Goal: Task Accomplishment & Management: Use online tool/utility

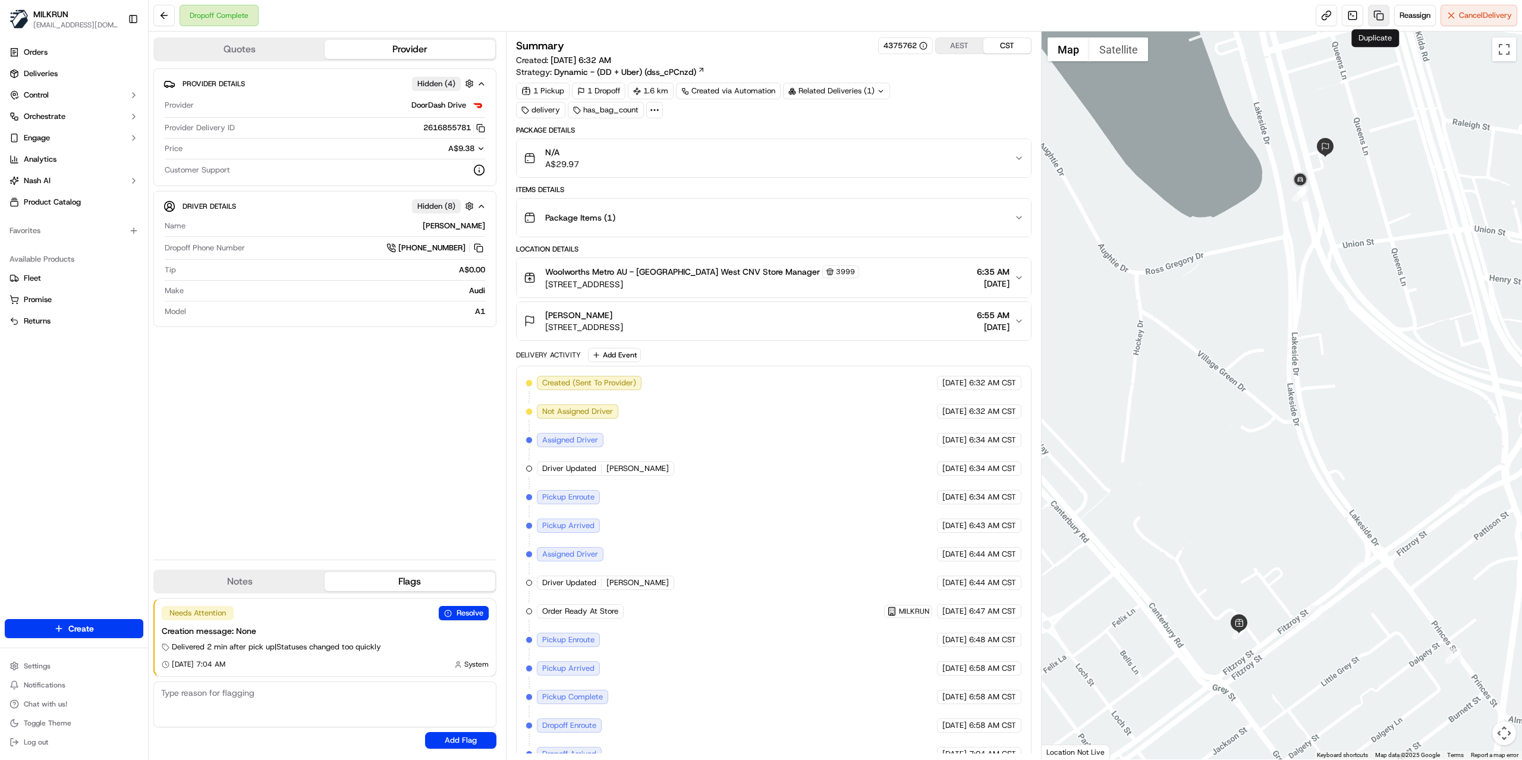
click at [1373, 19] on link at bounding box center [1378, 15] width 21 height 21
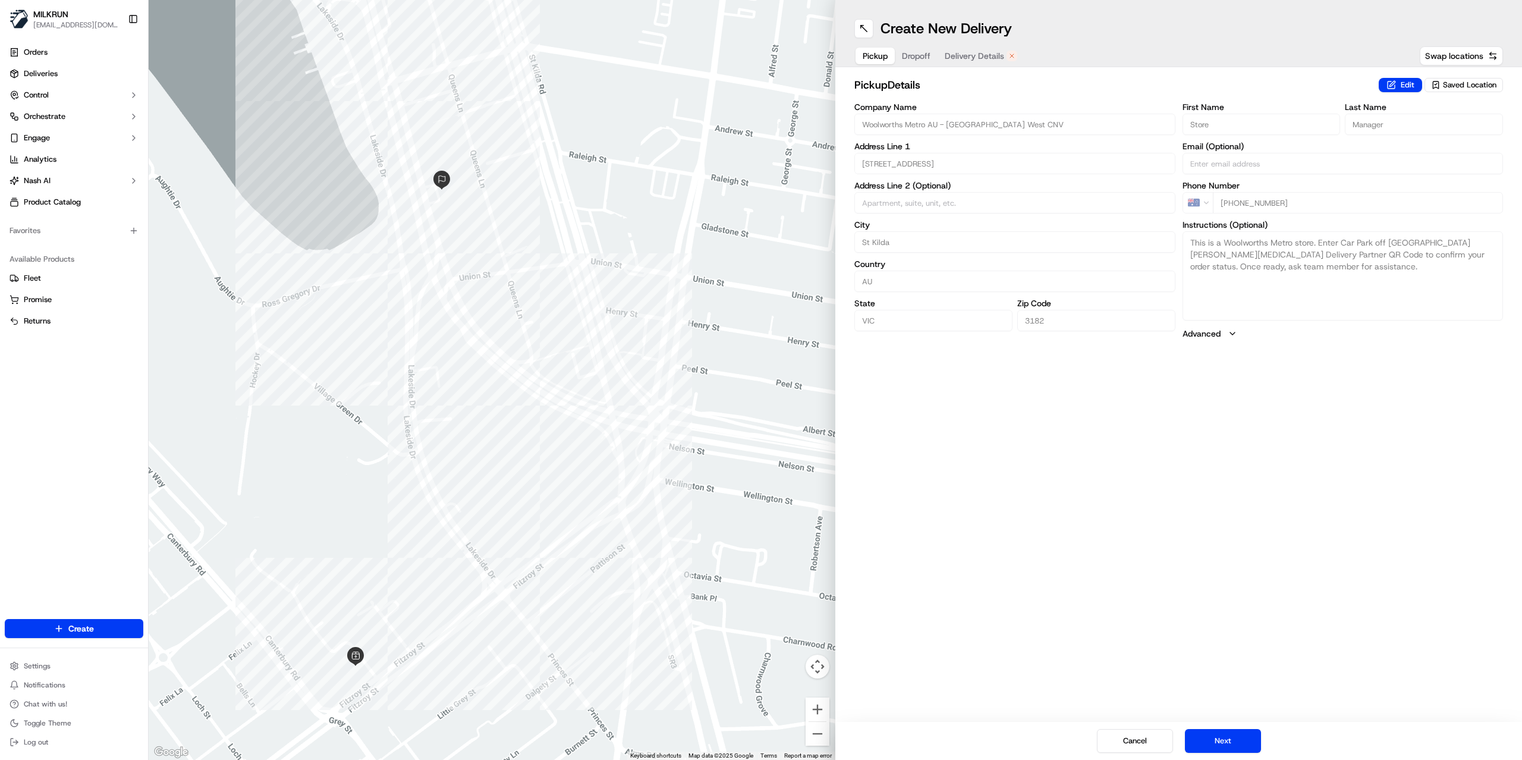
click at [962, 55] on span "Delivery Details" at bounding box center [974, 56] width 59 height 12
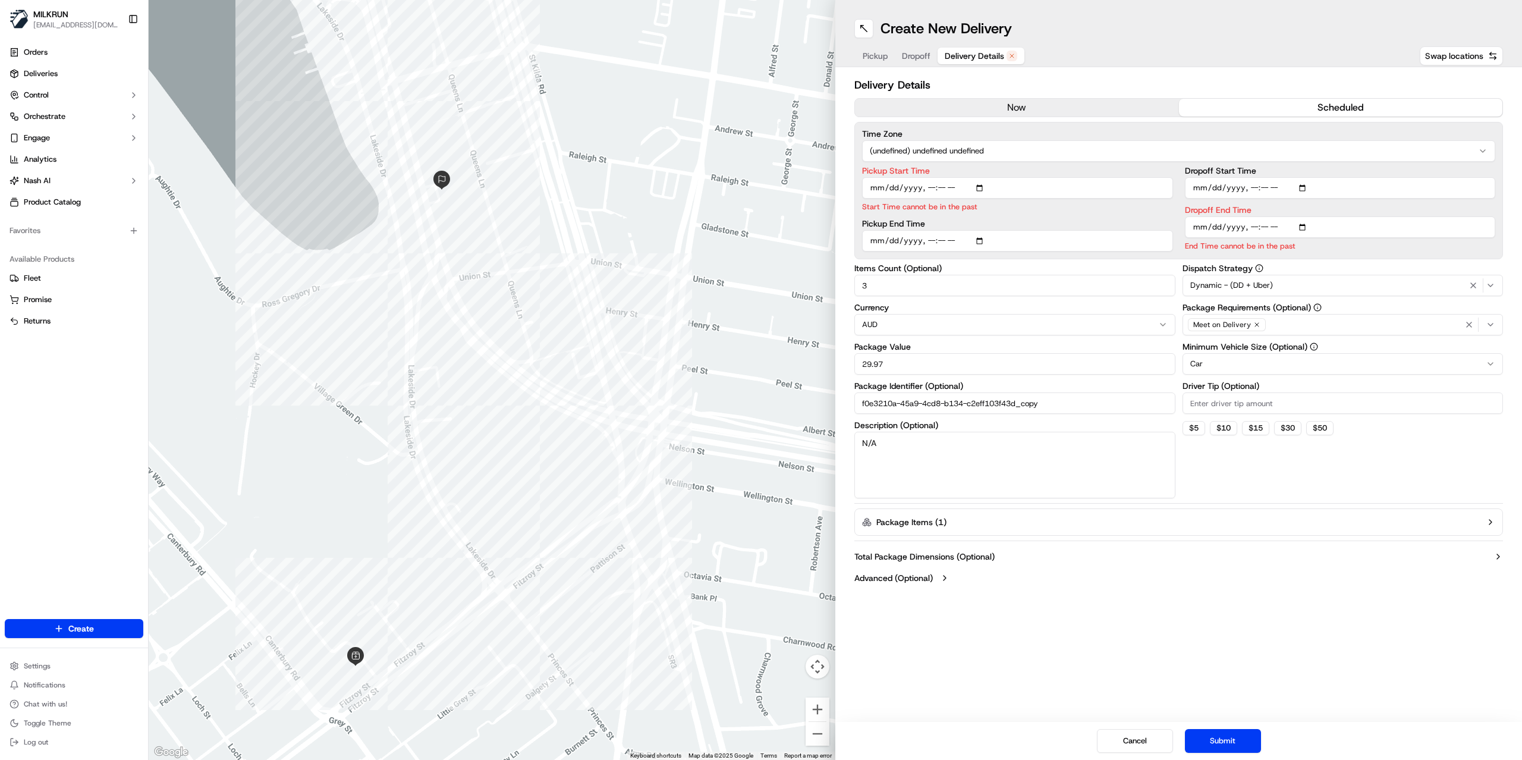
click at [963, 111] on button "now" at bounding box center [1017, 108] width 324 height 18
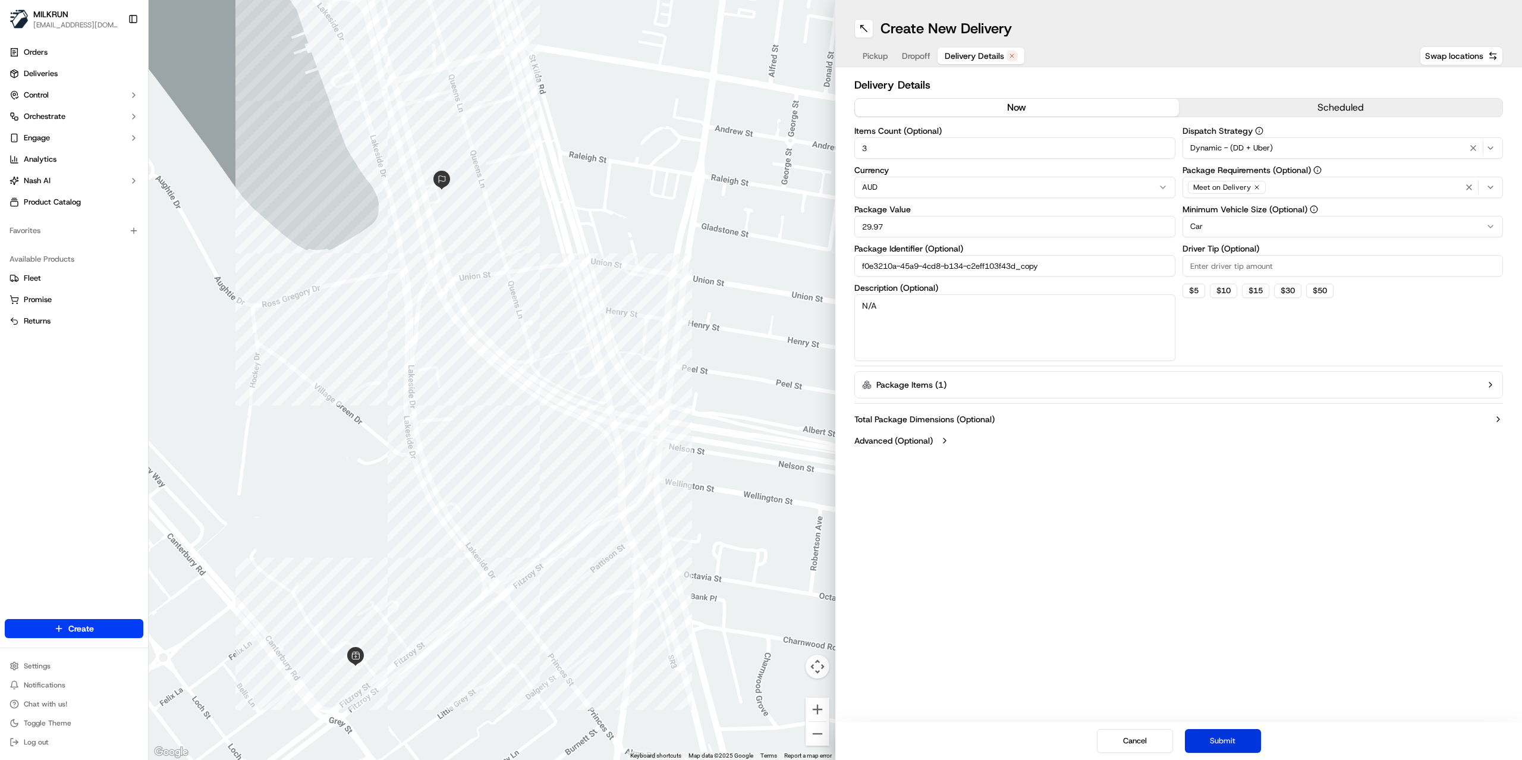
click at [1220, 752] on button "Submit" at bounding box center [1223, 741] width 76 height 24
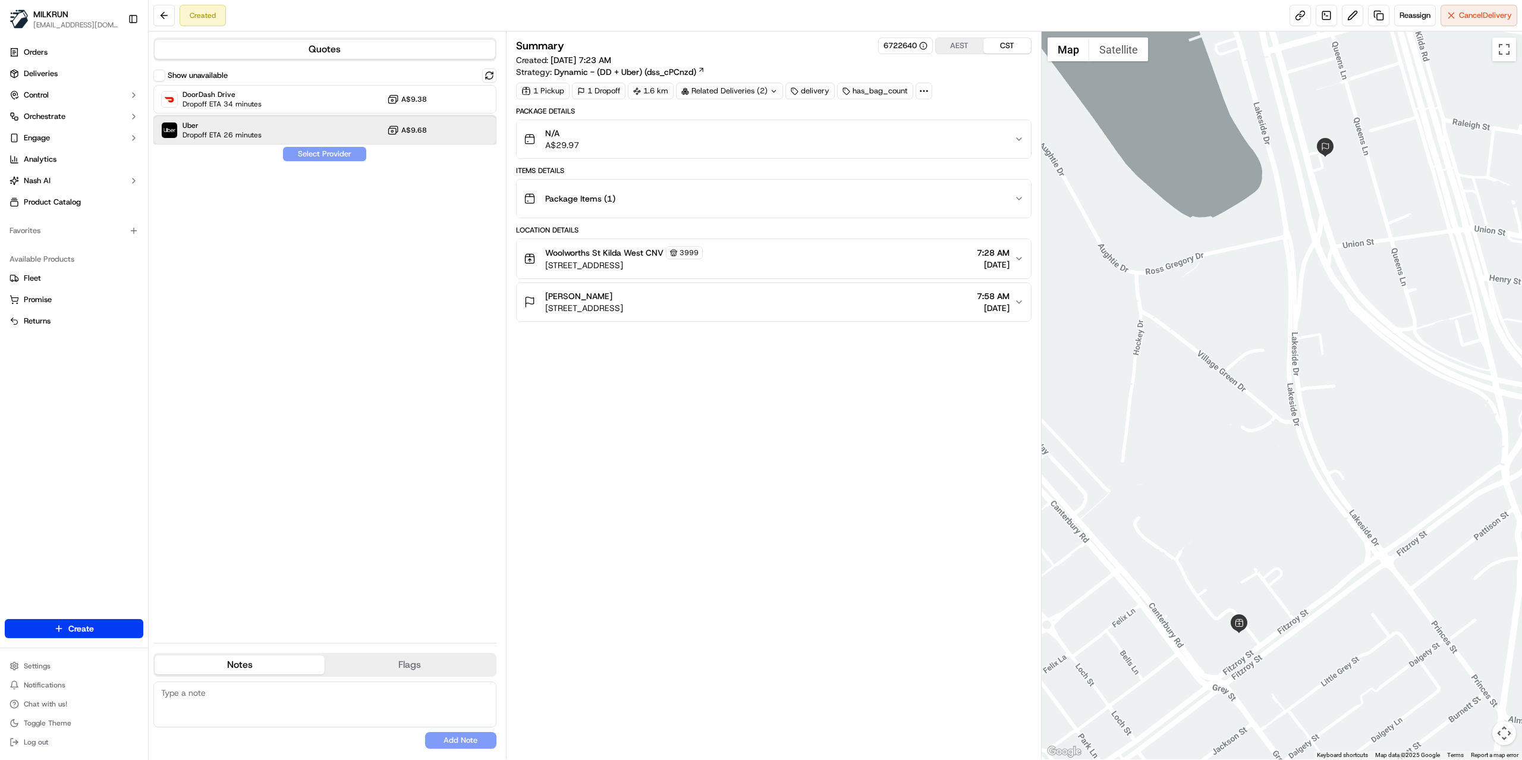
click at [272, 131] on div "Uber Dropoff ETA 26 minutes A$9.68" at bounding box center [324, 130] width 343 height 29
click at [319, 155] on button "Assign Provider" at bounding box center [324, 154] width 84 height 14
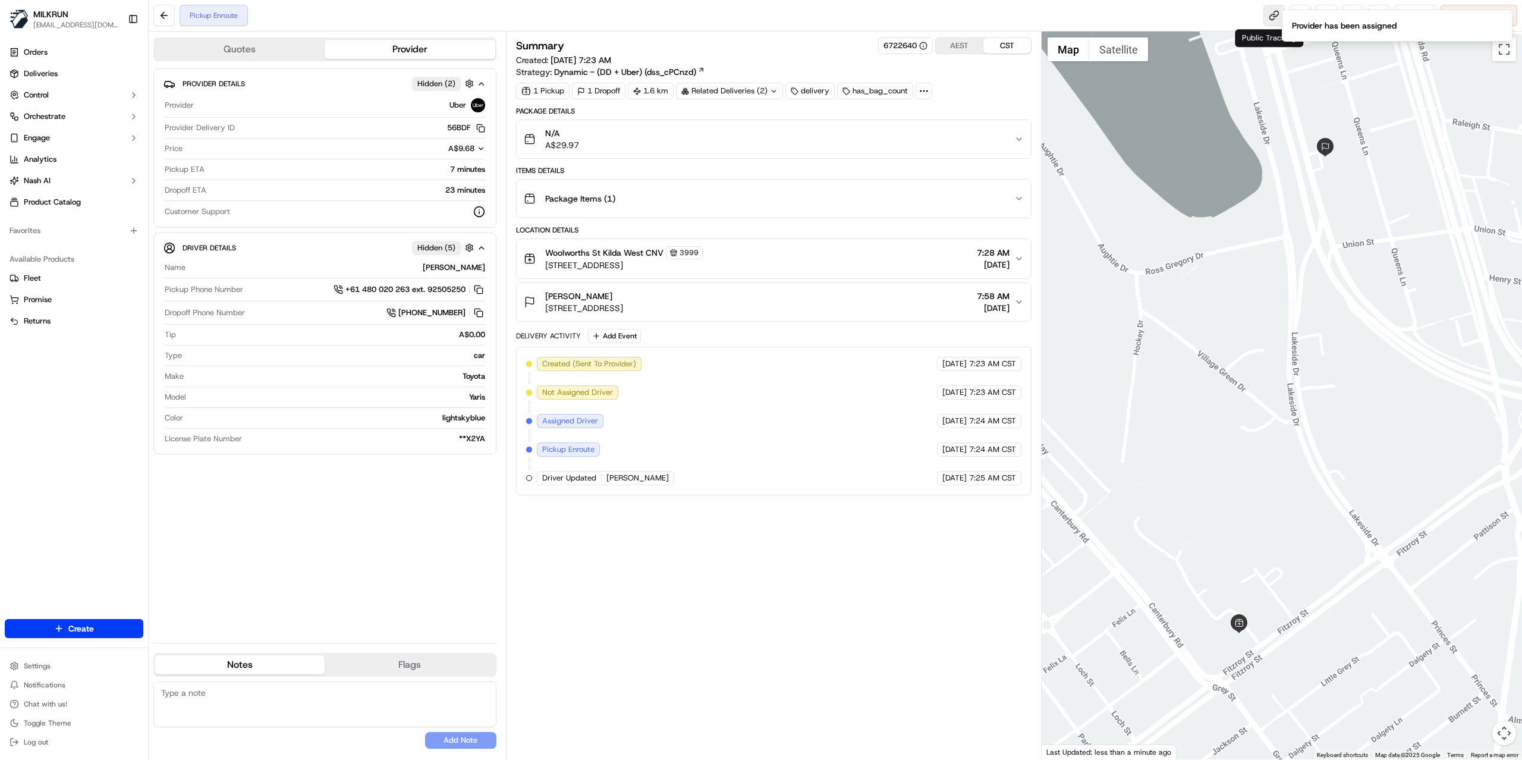
click at [1268, 12] on link at bounding box center [1274, 15] width 21 height 21
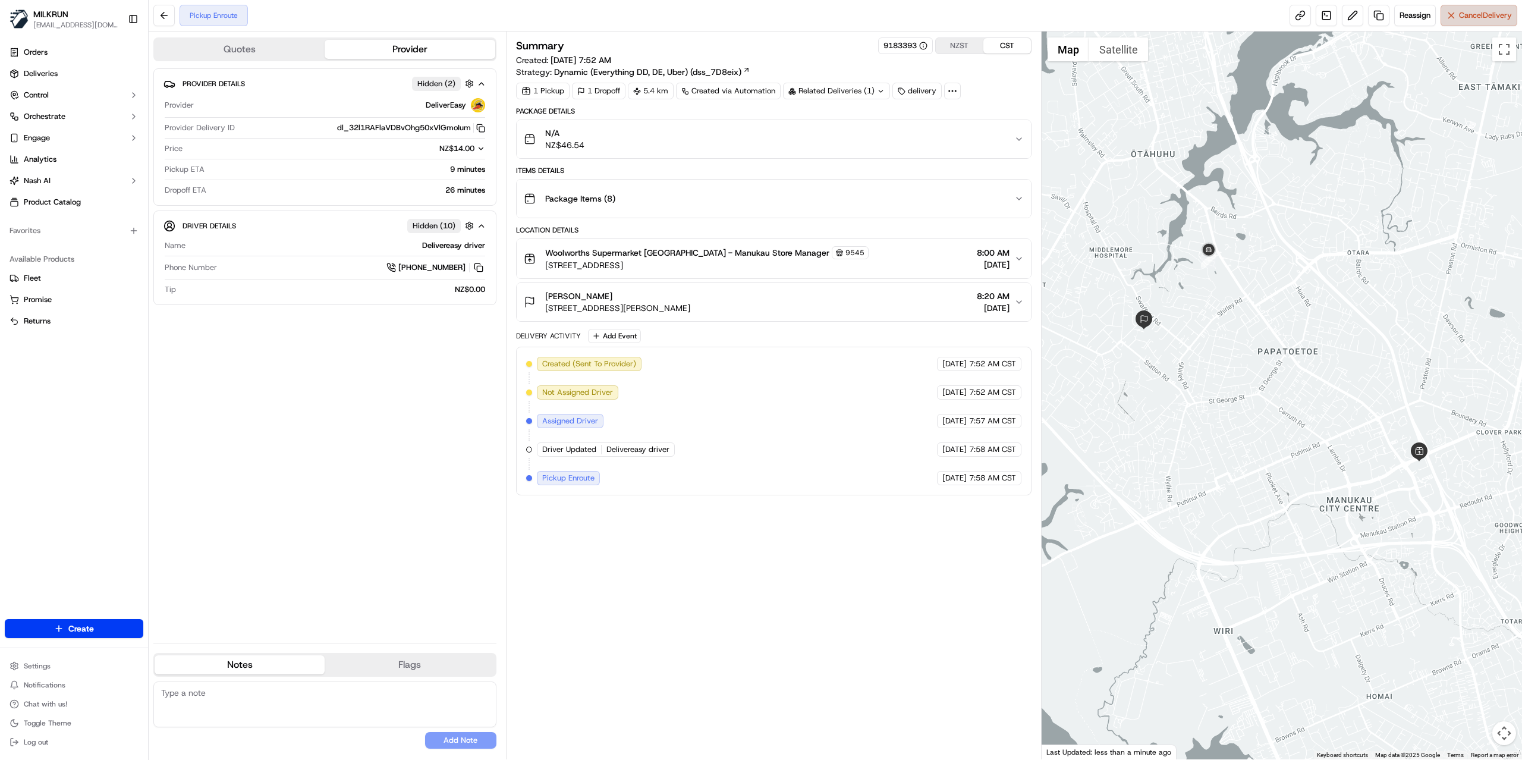
click at [1470, 20] on span "Cancel Delivery" at bounding box center [1485, 15] width 53 height 11
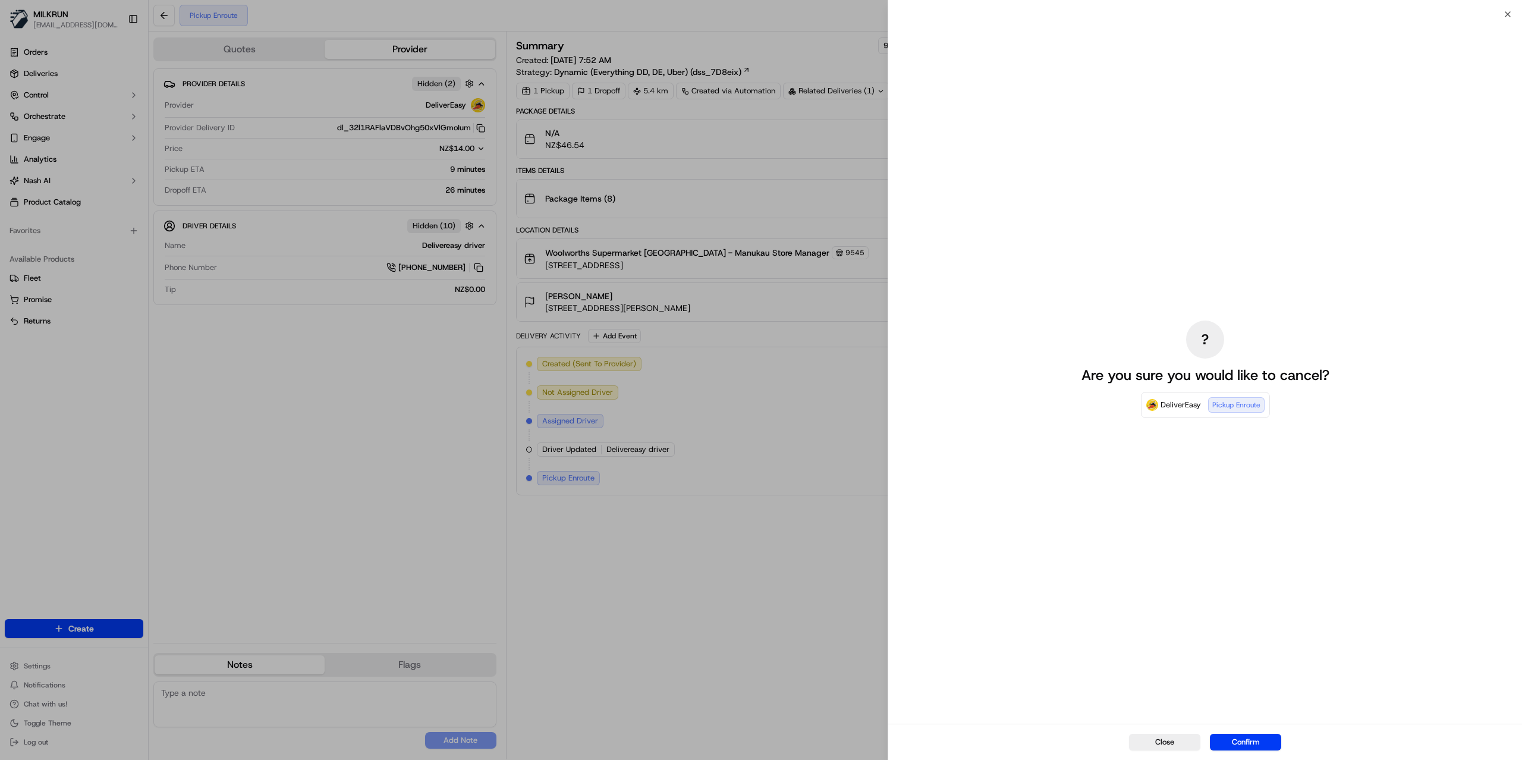
drag, startPoint x: 1247, startPoint y: 740, endPoint x: 1133, endPoint y: 628, distance: 160.2
click at [1246, 740] on button "Confirm" at bounding box center [1245, 742] width 71 height 17
